Goal: Entertainment & Leisure: Browse casually

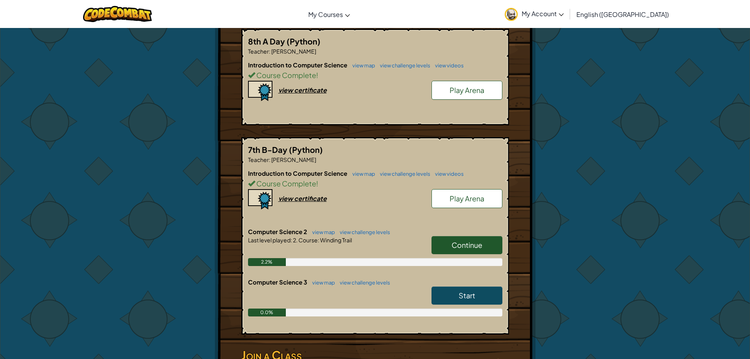
scroll to position [157, 0]
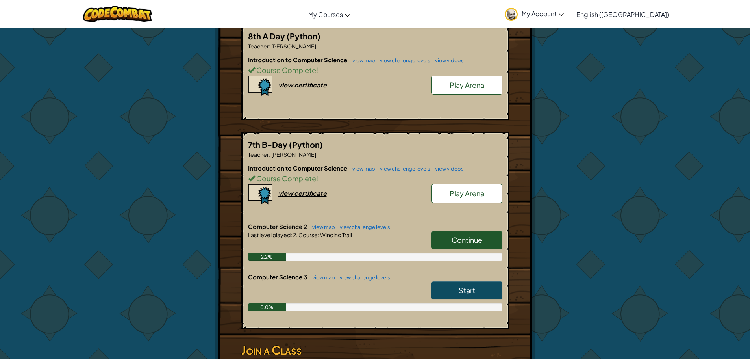
click at [450, 84] on span "Play Arena" at bounding box center [467, 84] width 35 height 9
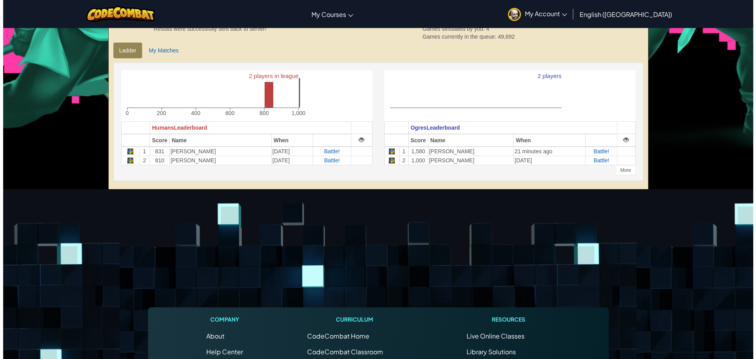
scroll to position [118, 0]
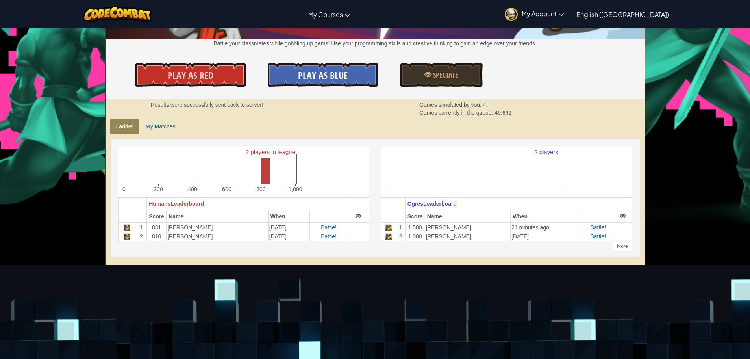
click at [349, 85] on link "Play As Blue" at bounding box center [323, 75] width 110 height 24
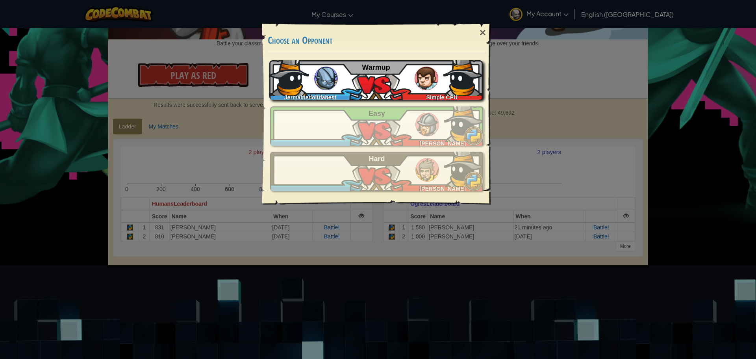
click at [364, 68] on span "Warmup" at bounding box center [376, 67] width 28 height 8
